Goal: Transaction & Acquisition: Download file/media

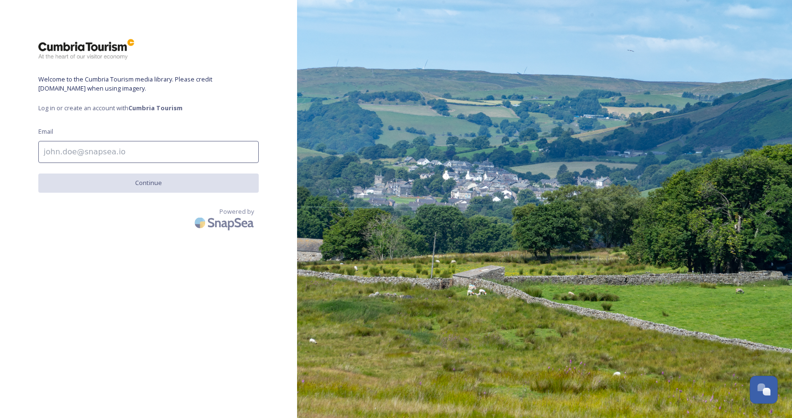
click at [119, 157] on input at bounding box center [148, 152] width 220 height 22
type input "[EMAIL_ADDRESS][DOMAIN_NAME]"
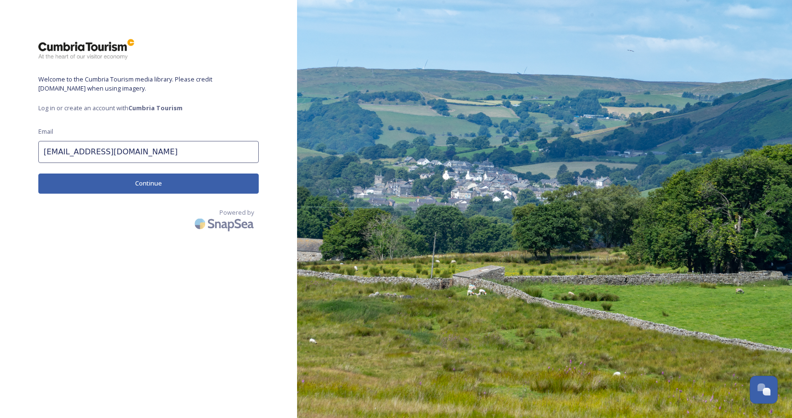
click at [127, 184] on button "Continue" at bounding box center [148, 183] width 220 height 20
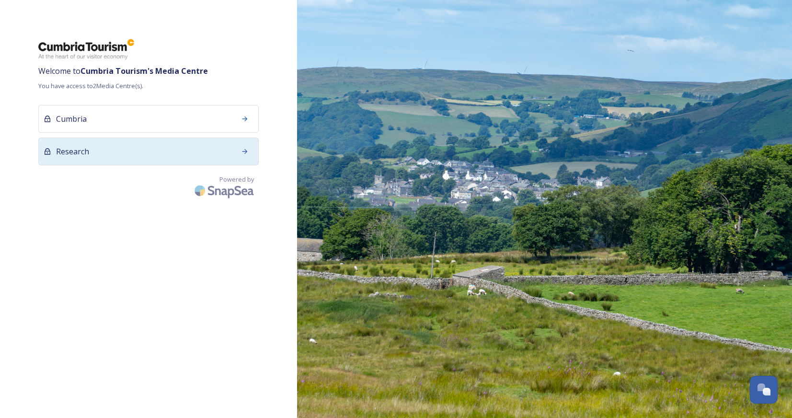
click at [212, 149] on div "Research" at bounding box center [148, 152] width 220 height 28
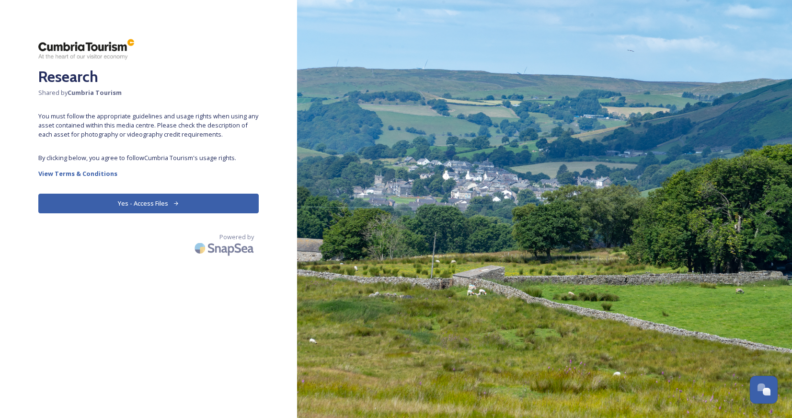
click at [148, 202] on button "Yes - Access Files" at bounding box center [148, 204] width 220 height 20
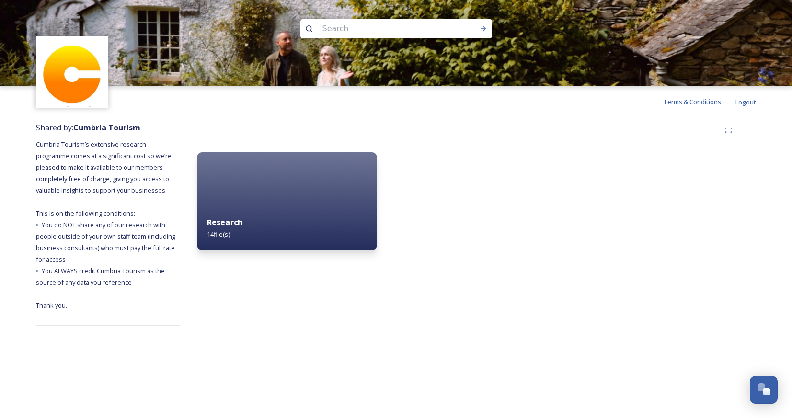
click at [254, 237] on div "Research 14 file(s)" at bounding box center [287, 229] width 180 height 44
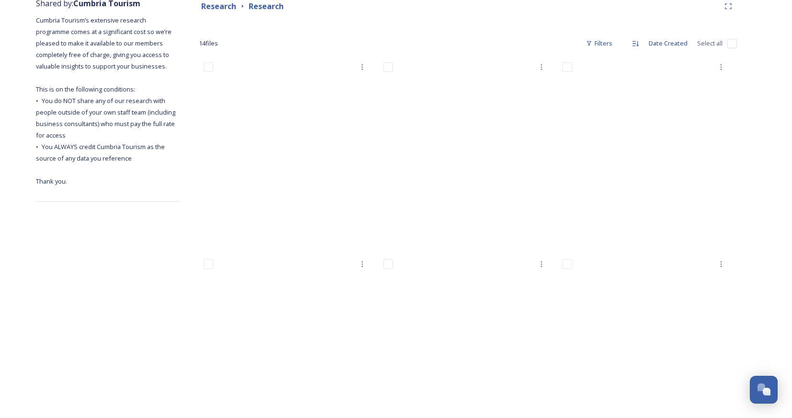
scroll to position [121, 0]
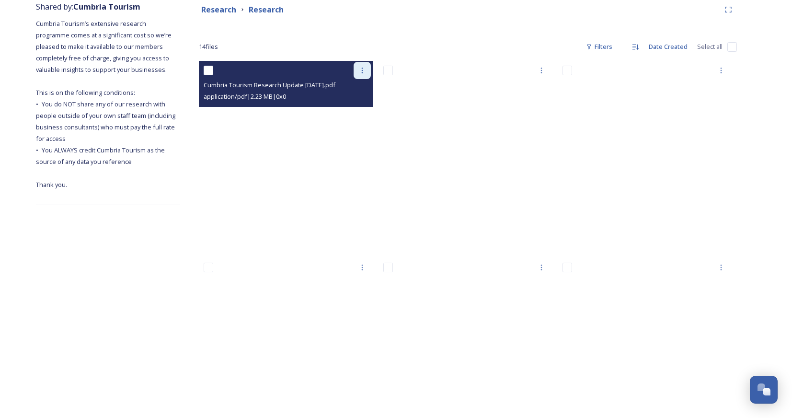
click at [362, 72] on icon at bounding box center [361, 71] width 1 height 6
click at [347, 108] on span "Download" at bounding box center [350, 109] width 29 height 9
